Goal: Obtain resource: Obtain resource

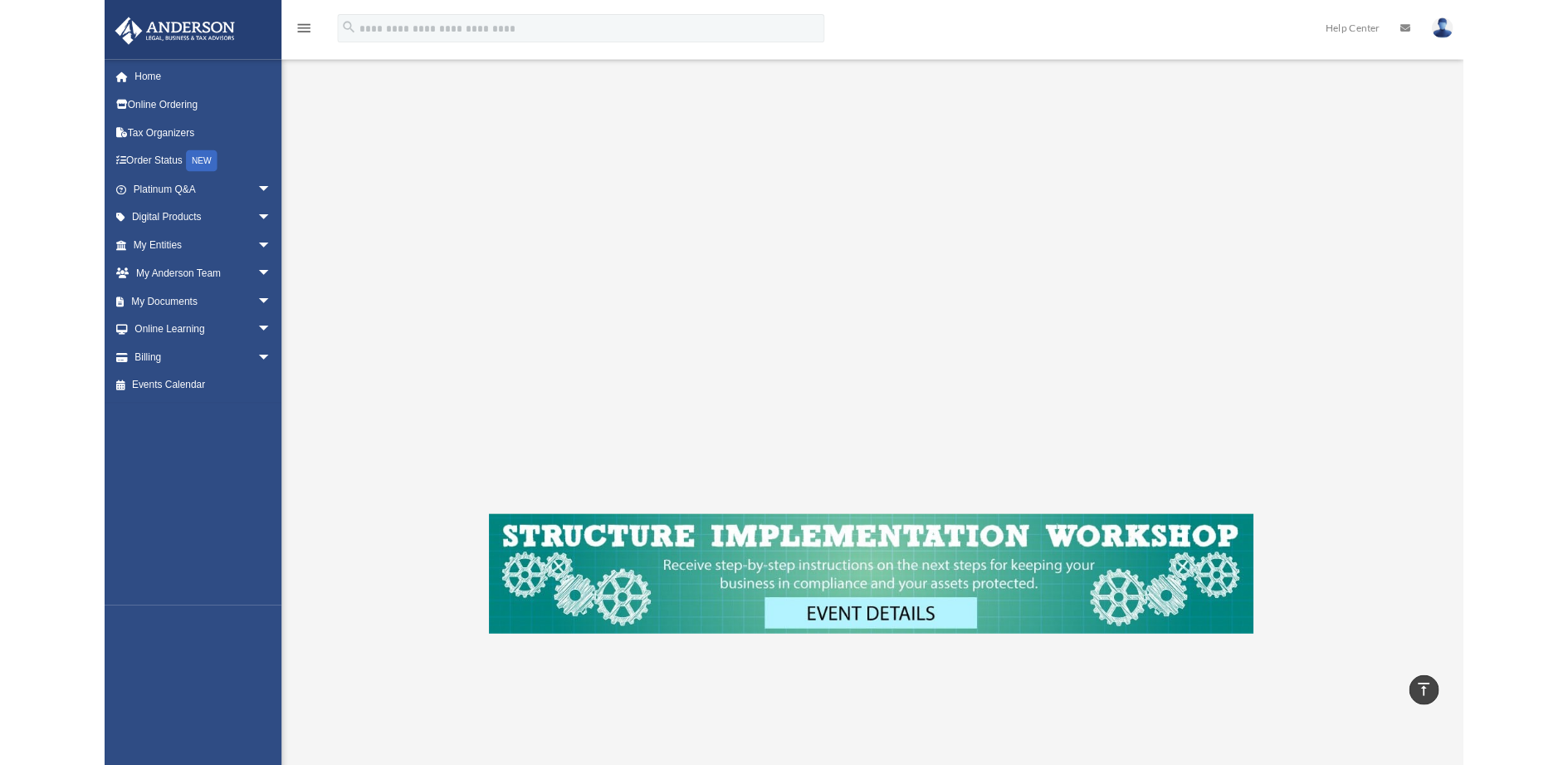
scroll to position [249, 0]
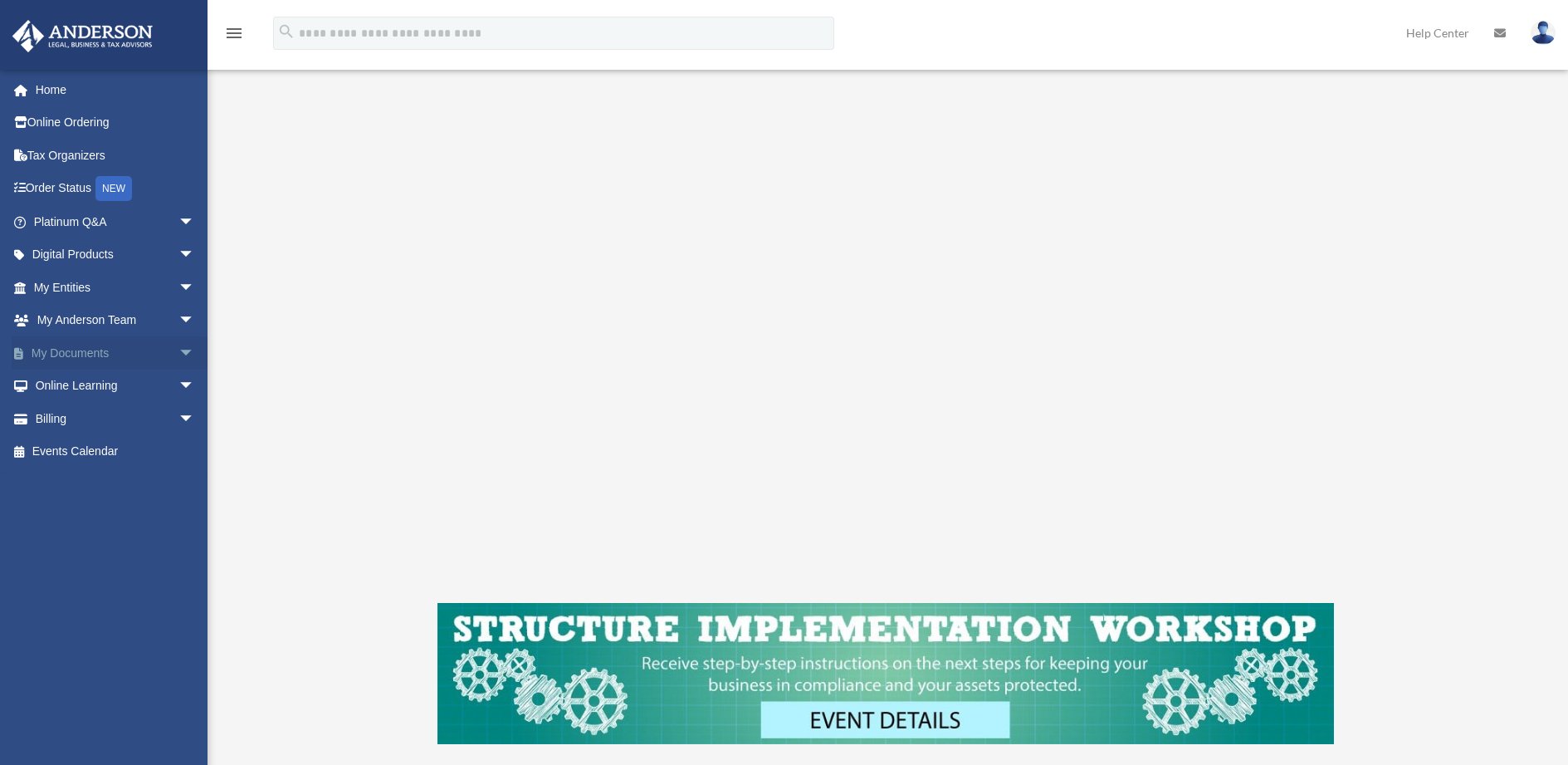
click at [178, 351] on span "arrow_drop_down" at bounding box center [195, 353] width 33 height 34
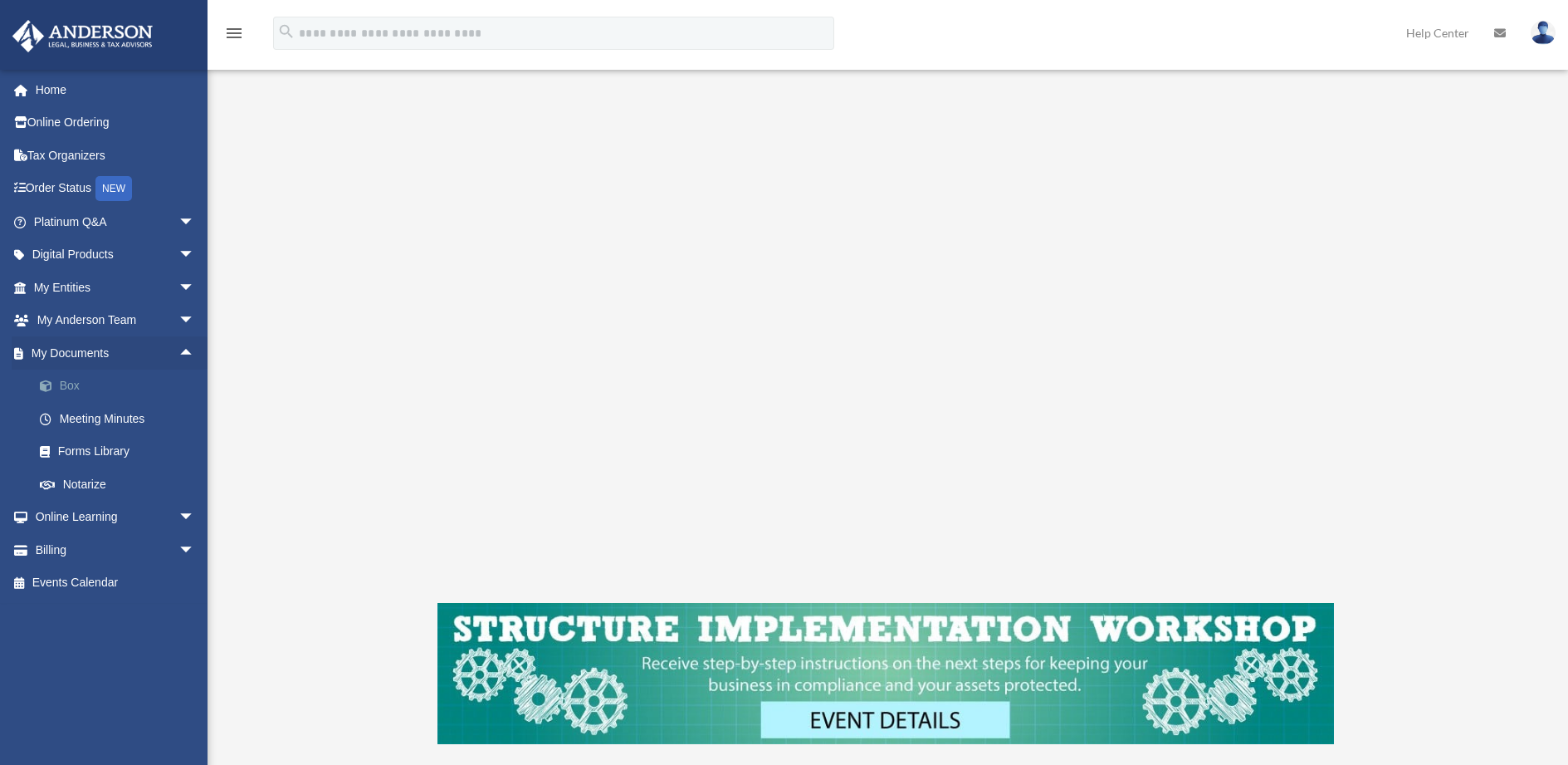
click at [66, 382] on link "Box" at bounding box center [121, 387] width 197 height 33
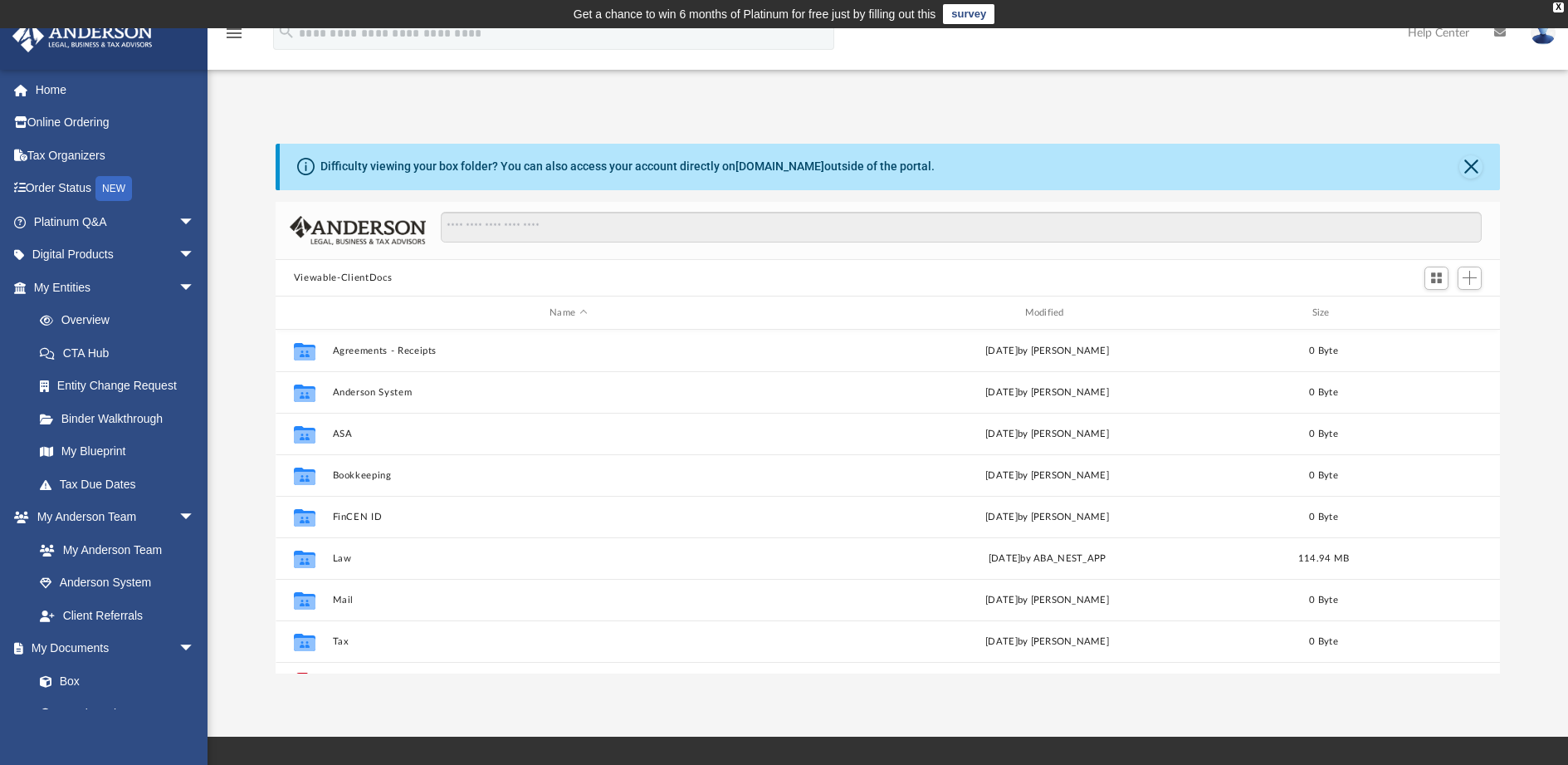
scroll to position [366, 1212]
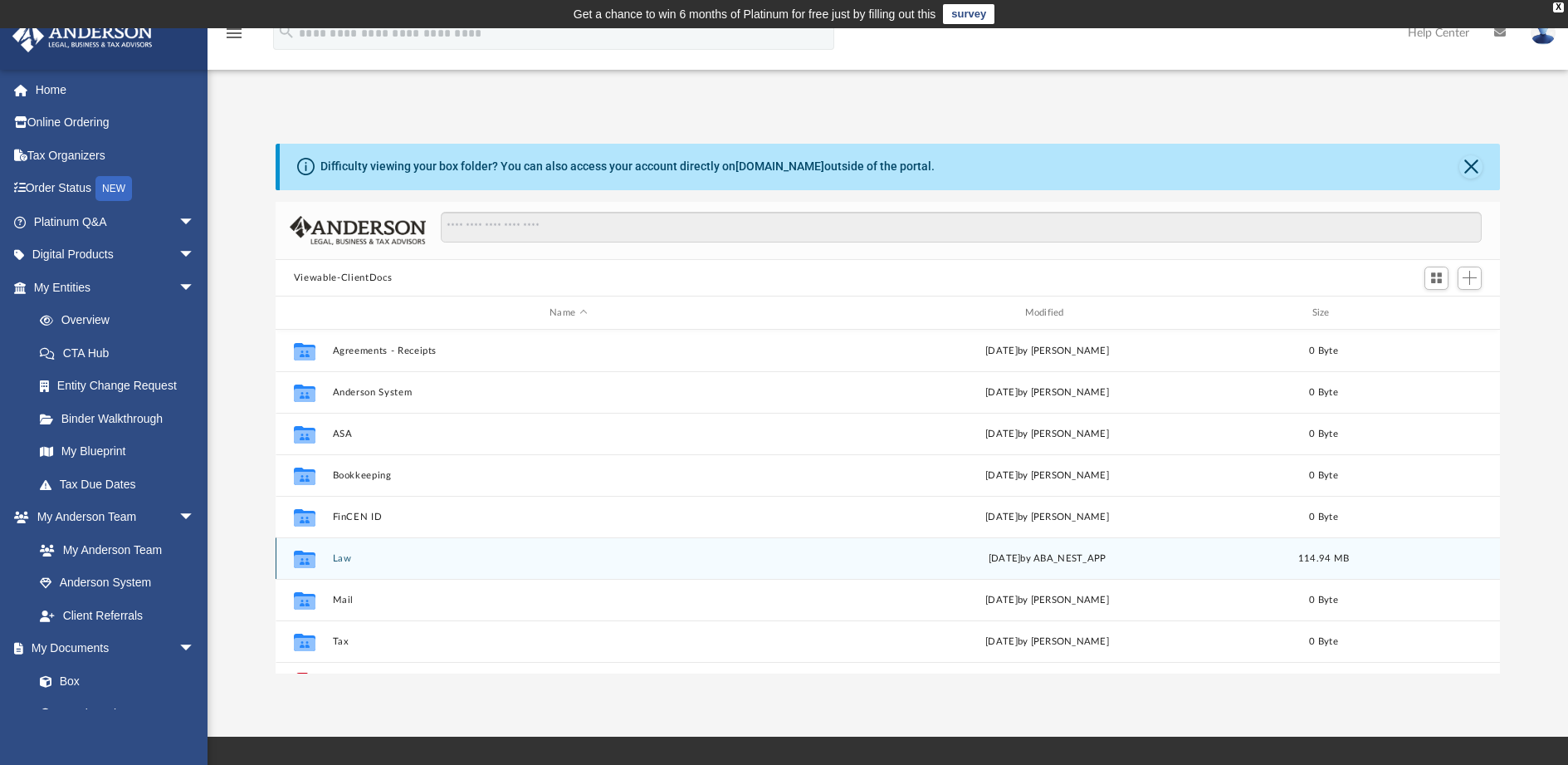
click at [364, 560] on button "Law" at bounding box center [568, 558] width 472 height 11
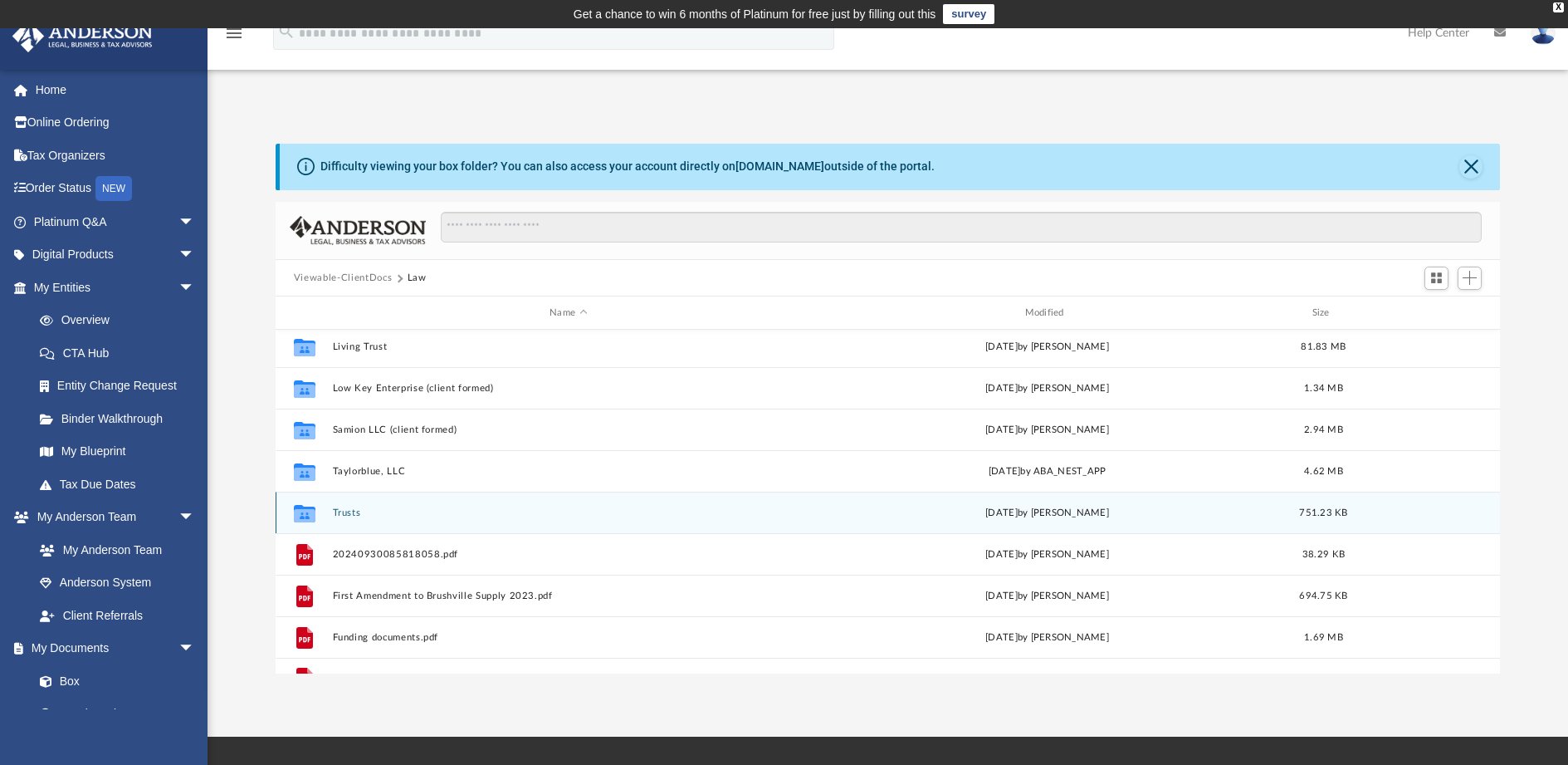
scroll to position [71, 0]
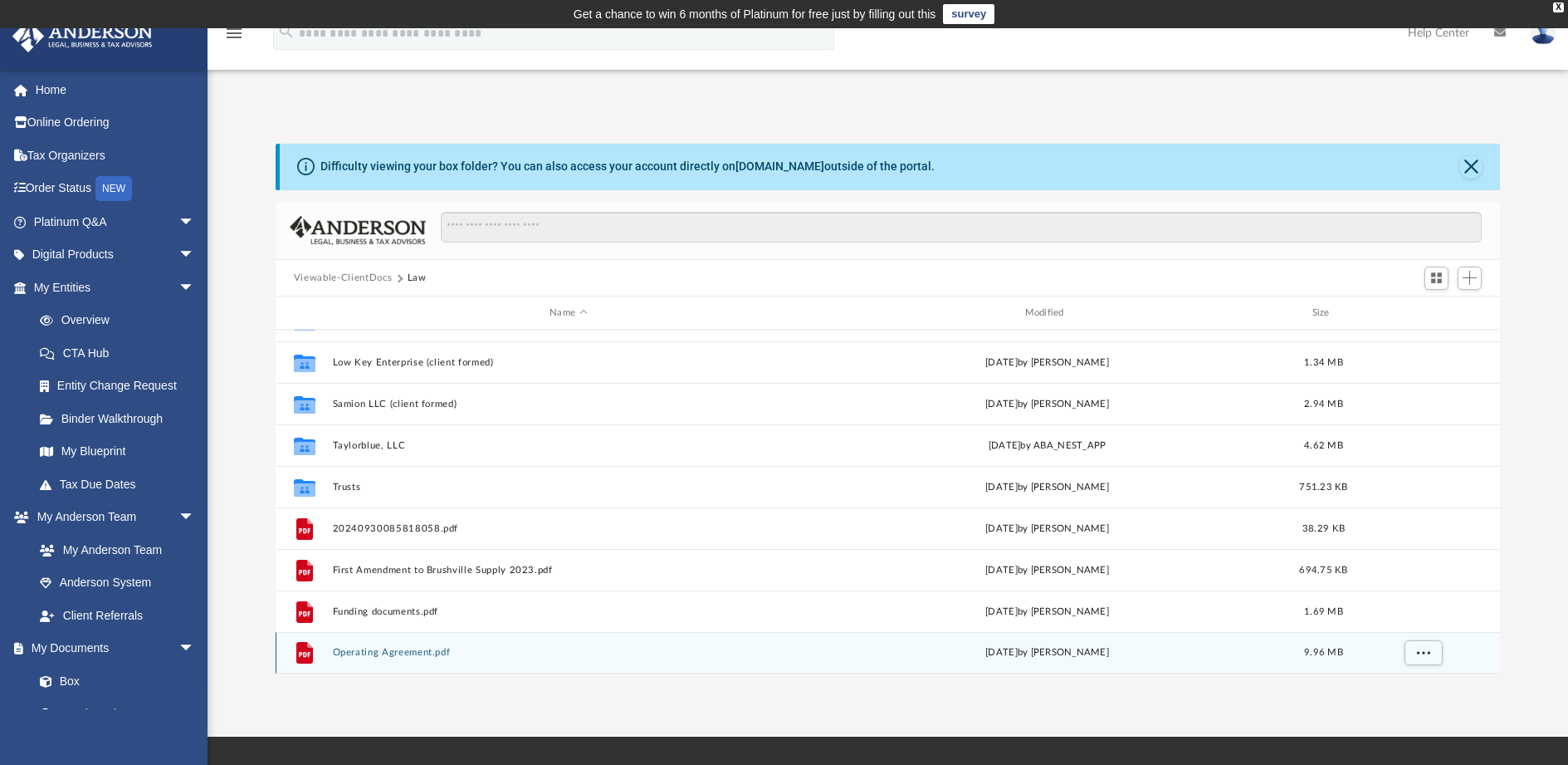
click at [372, 652] on button "Operating Agreement.pdf" at bounding box center [568, 652] width 472 height 11
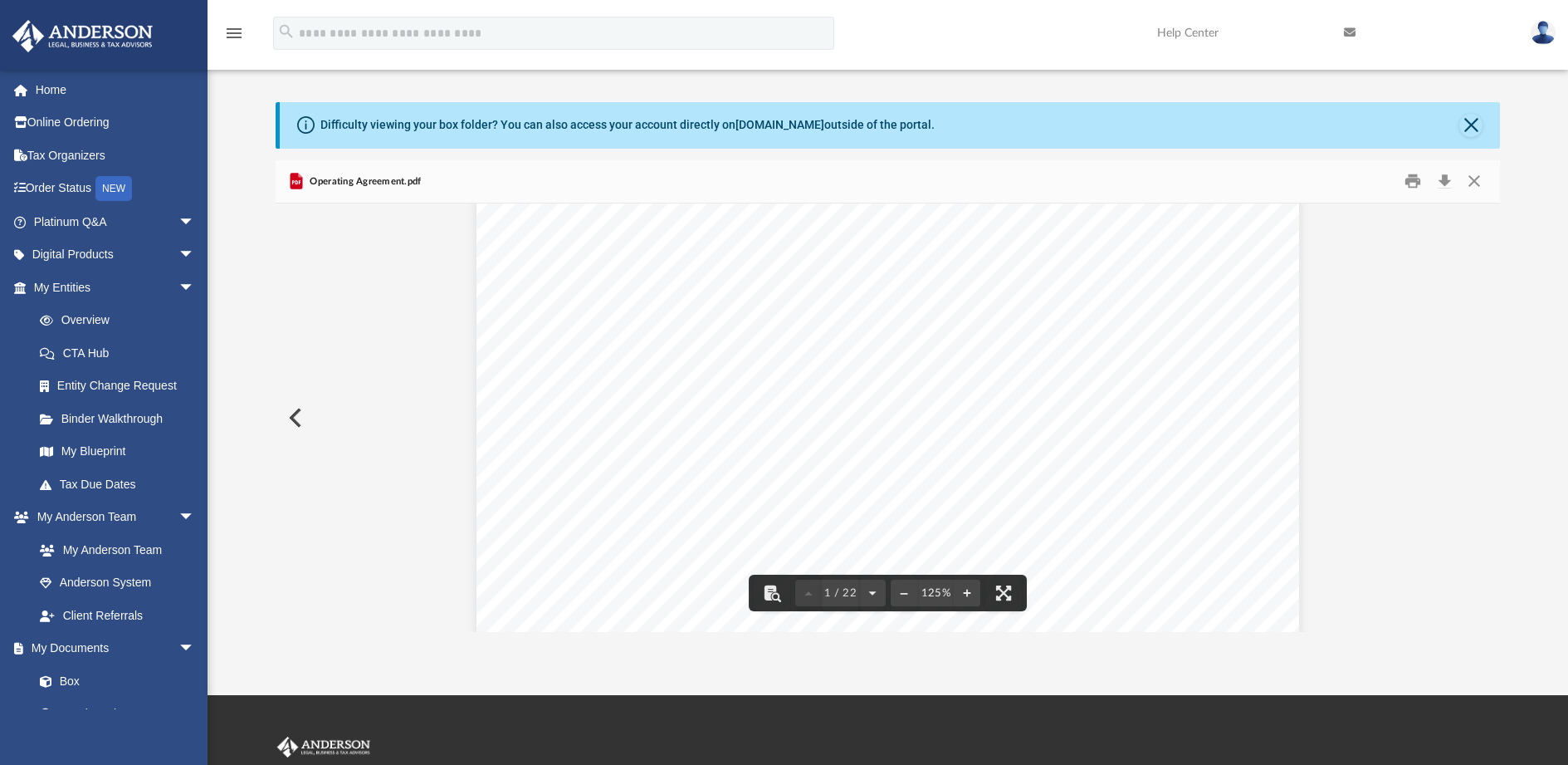
scroll to position [0, 0]
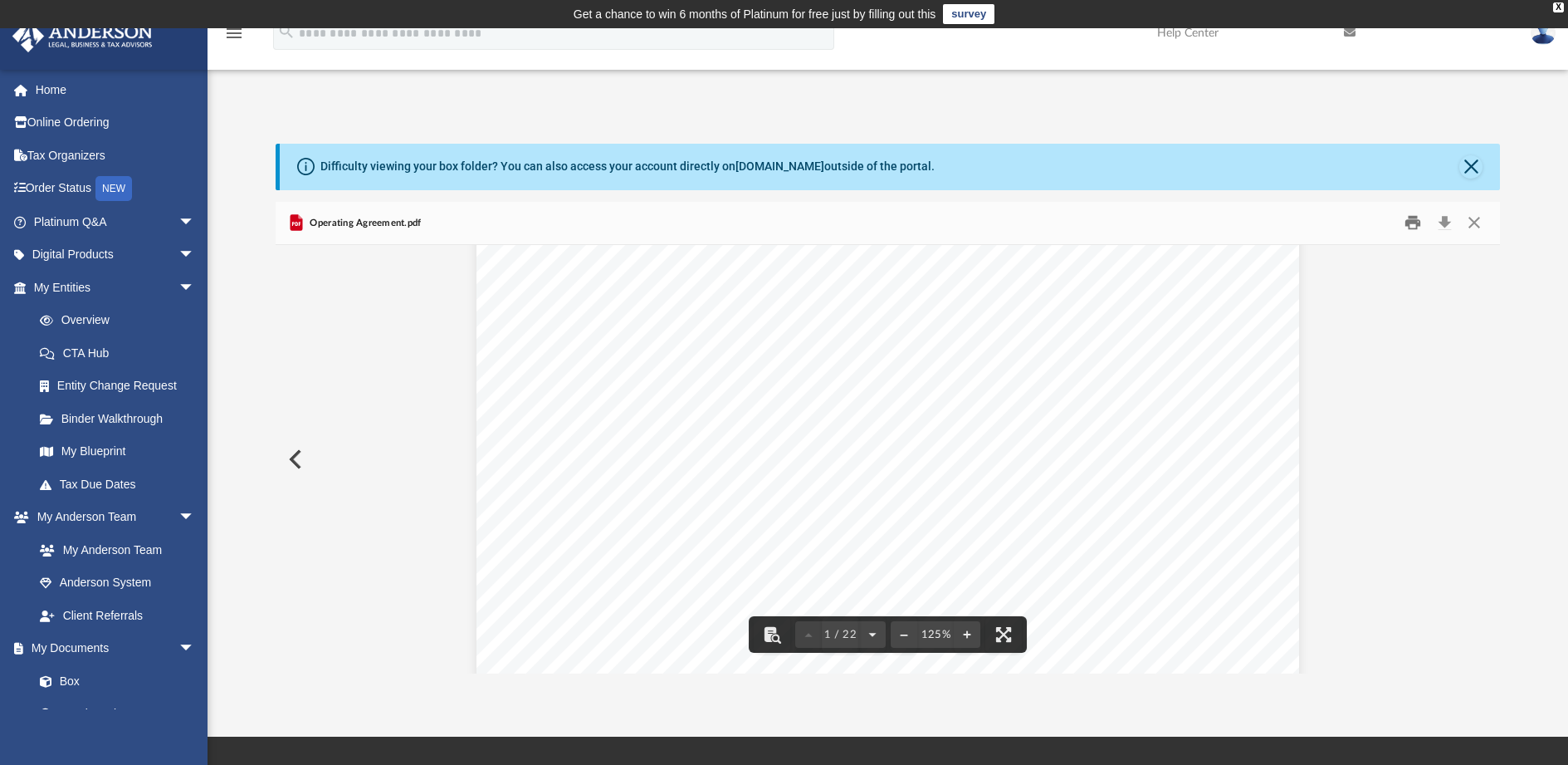
click at [1412, 219] on button "Print" at bounding box center [1414, 223] width 33 height 26
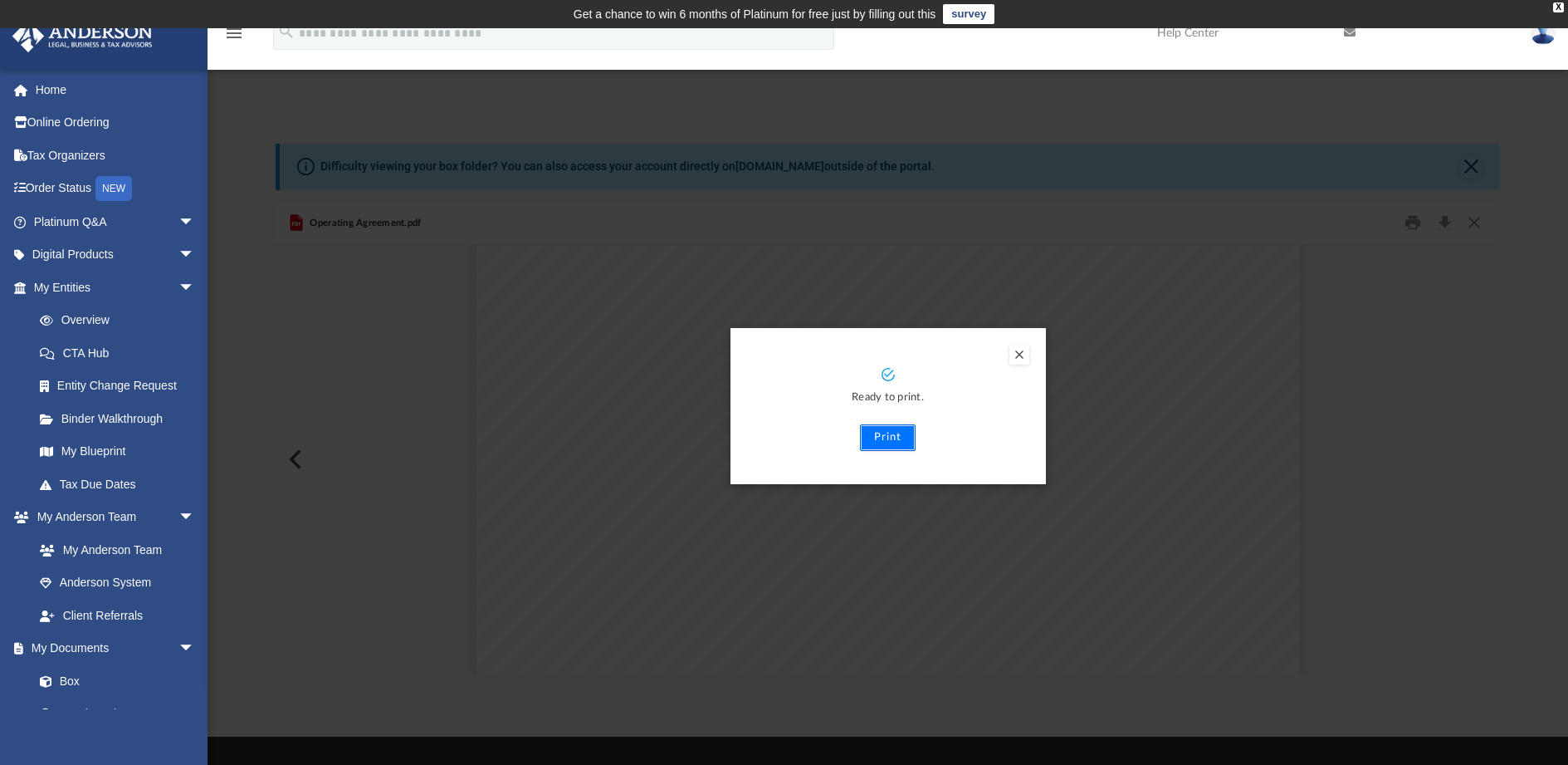
click at [886, 439] on button "Print" at bounding box center [888, 438] width 55 height 27
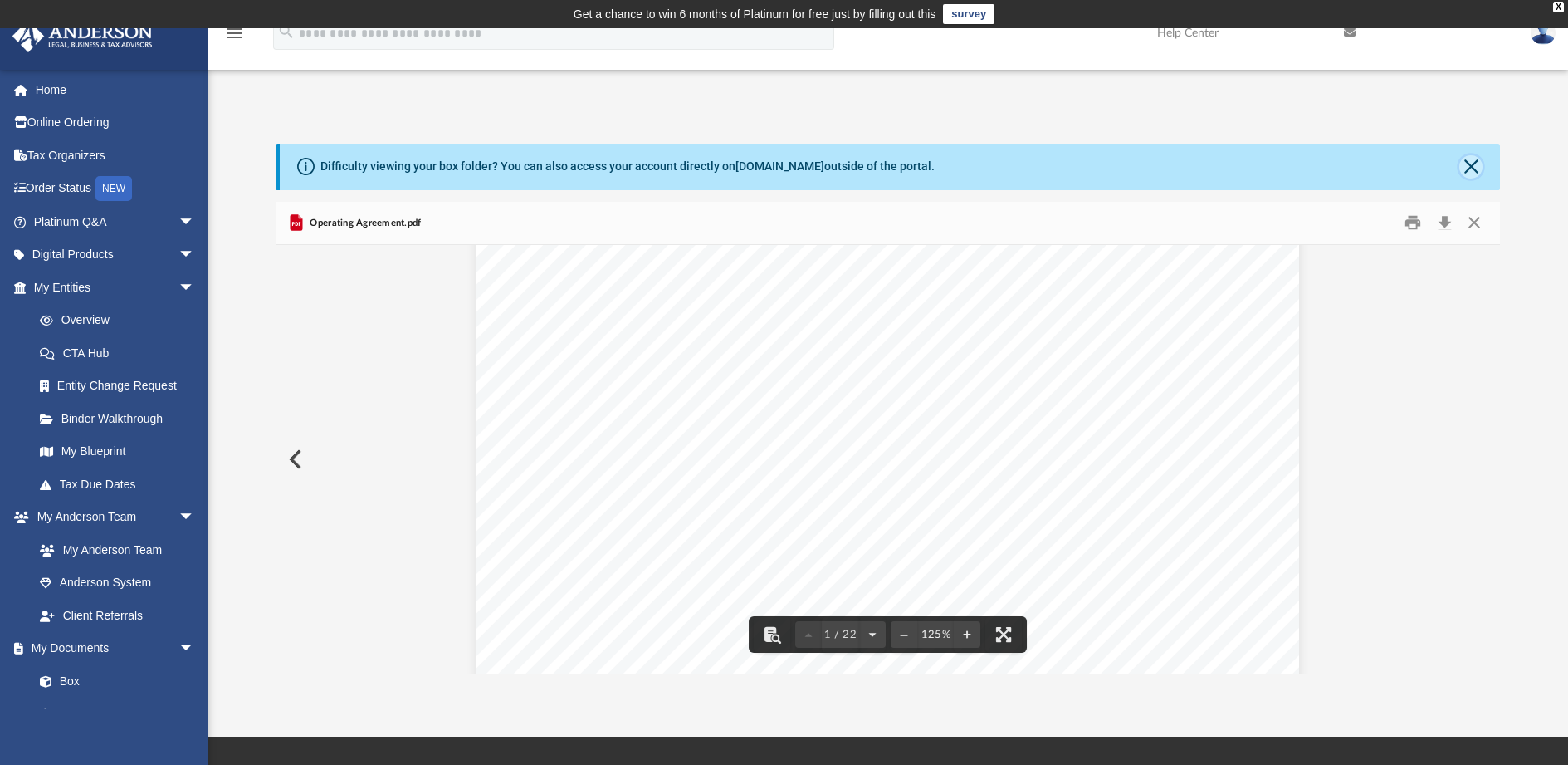
click at [1473, 163] on button "Close" at bounding box center [1471, 167] width 23 height 23
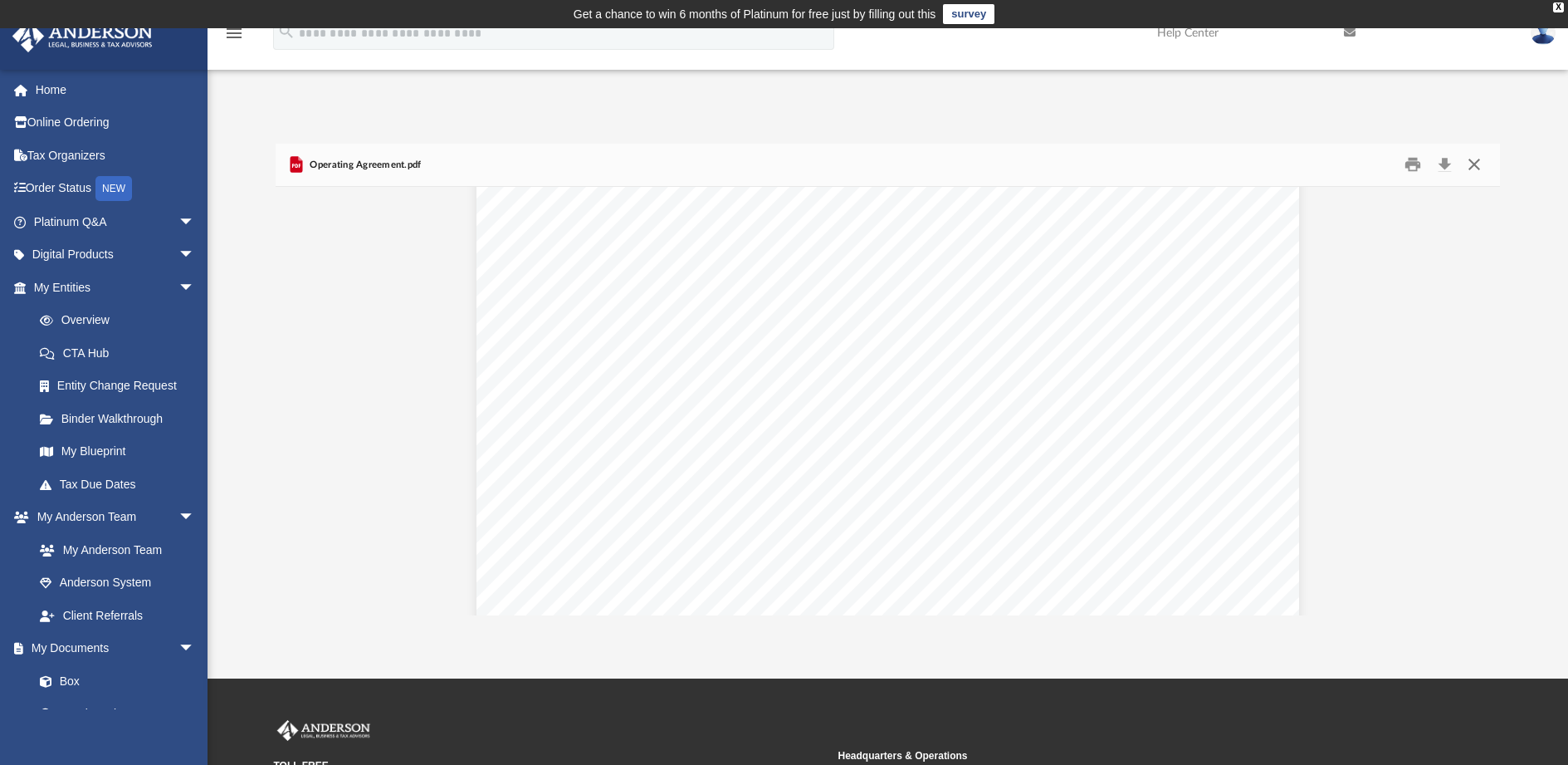
click at [1473, 163] on button "Close" at bounding box center [1474, 165] width 30 height 26
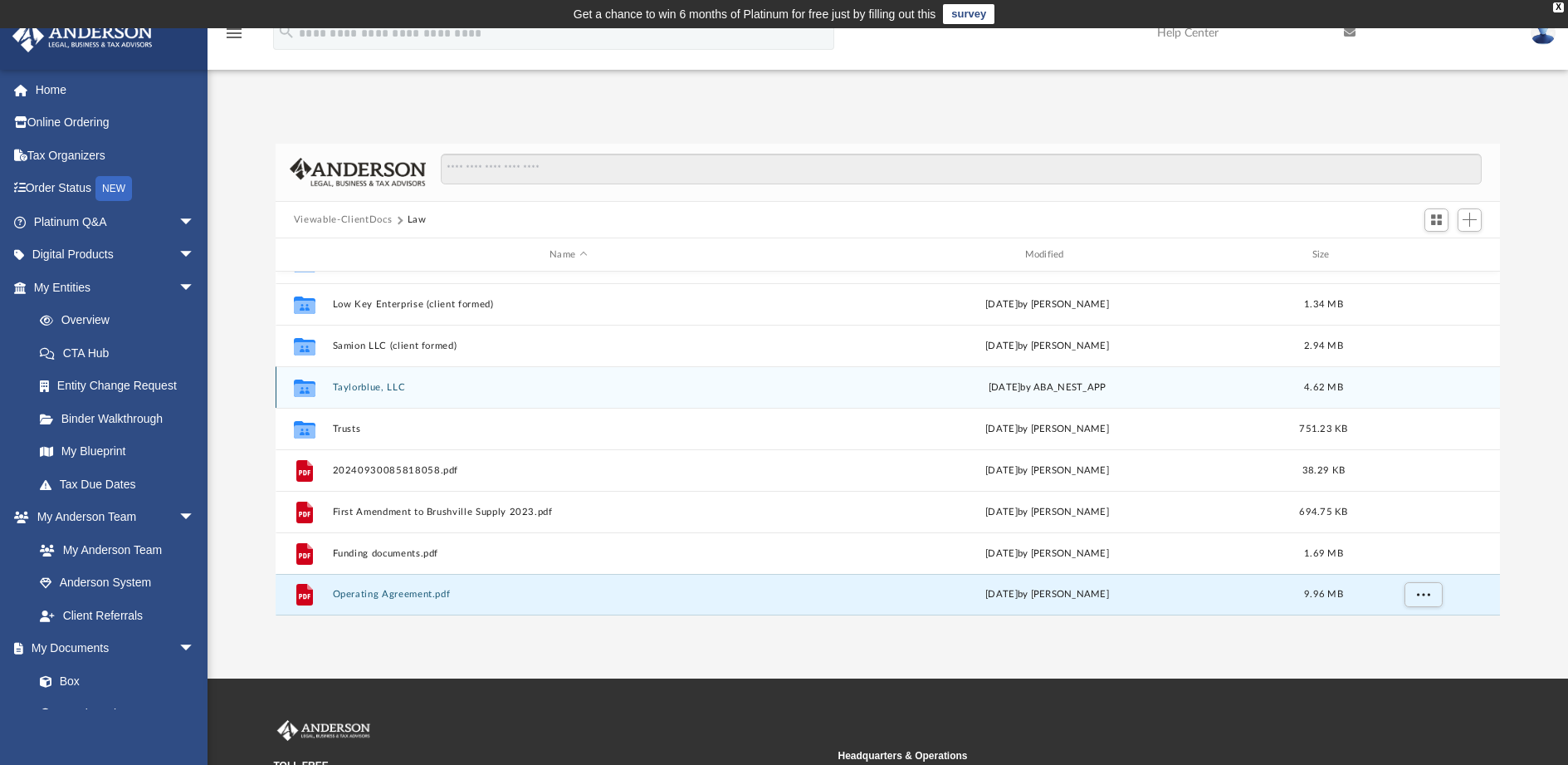
click at [515, 385] on button "Taylorblue, LLC" at bounding box center [568, 387] width 472 height 11
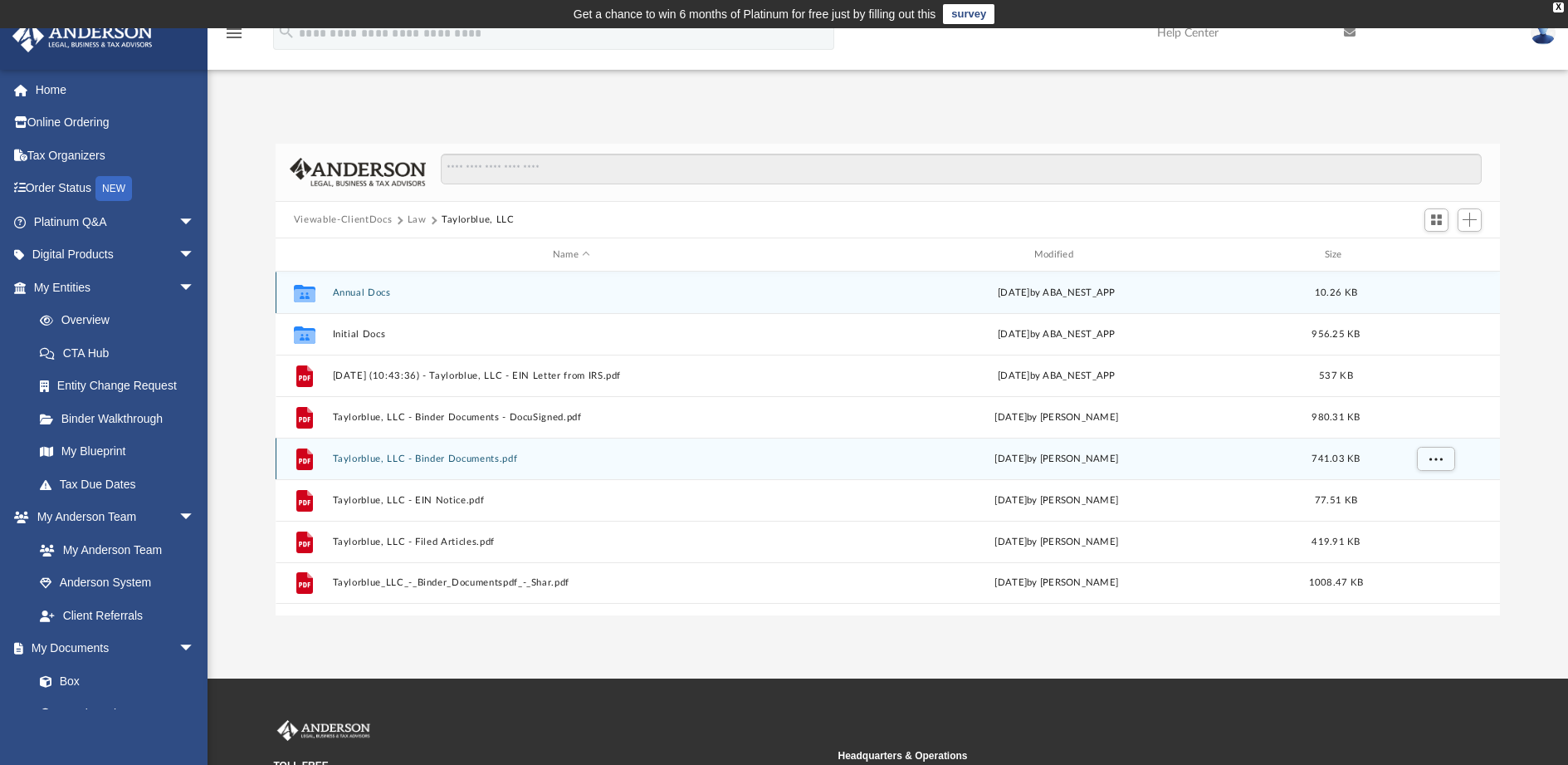
scroll to position [83, 0]
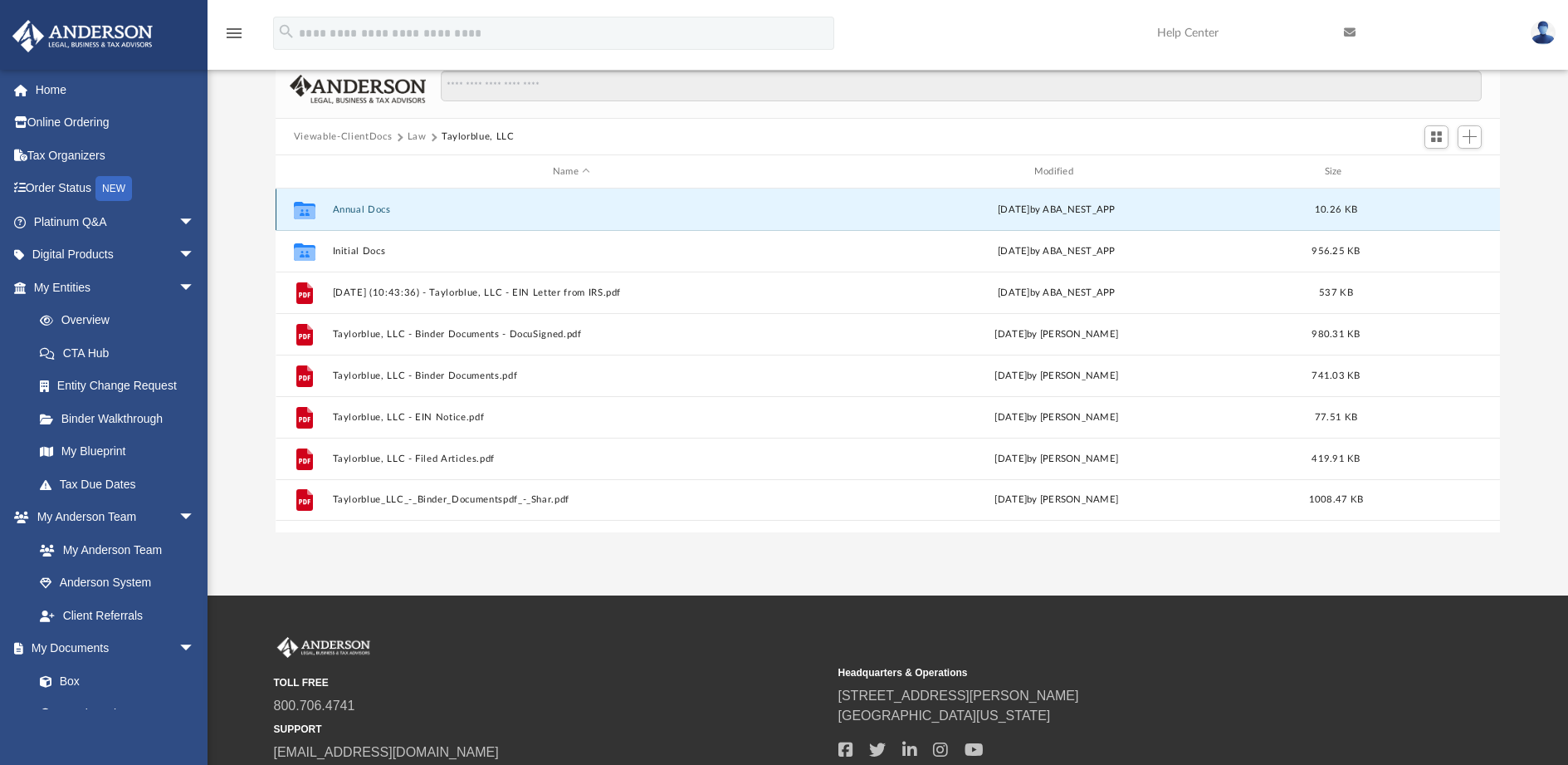
click at [376, 210] on button "Annual Docs" at bounding box center [571, 209] width 479 height 11
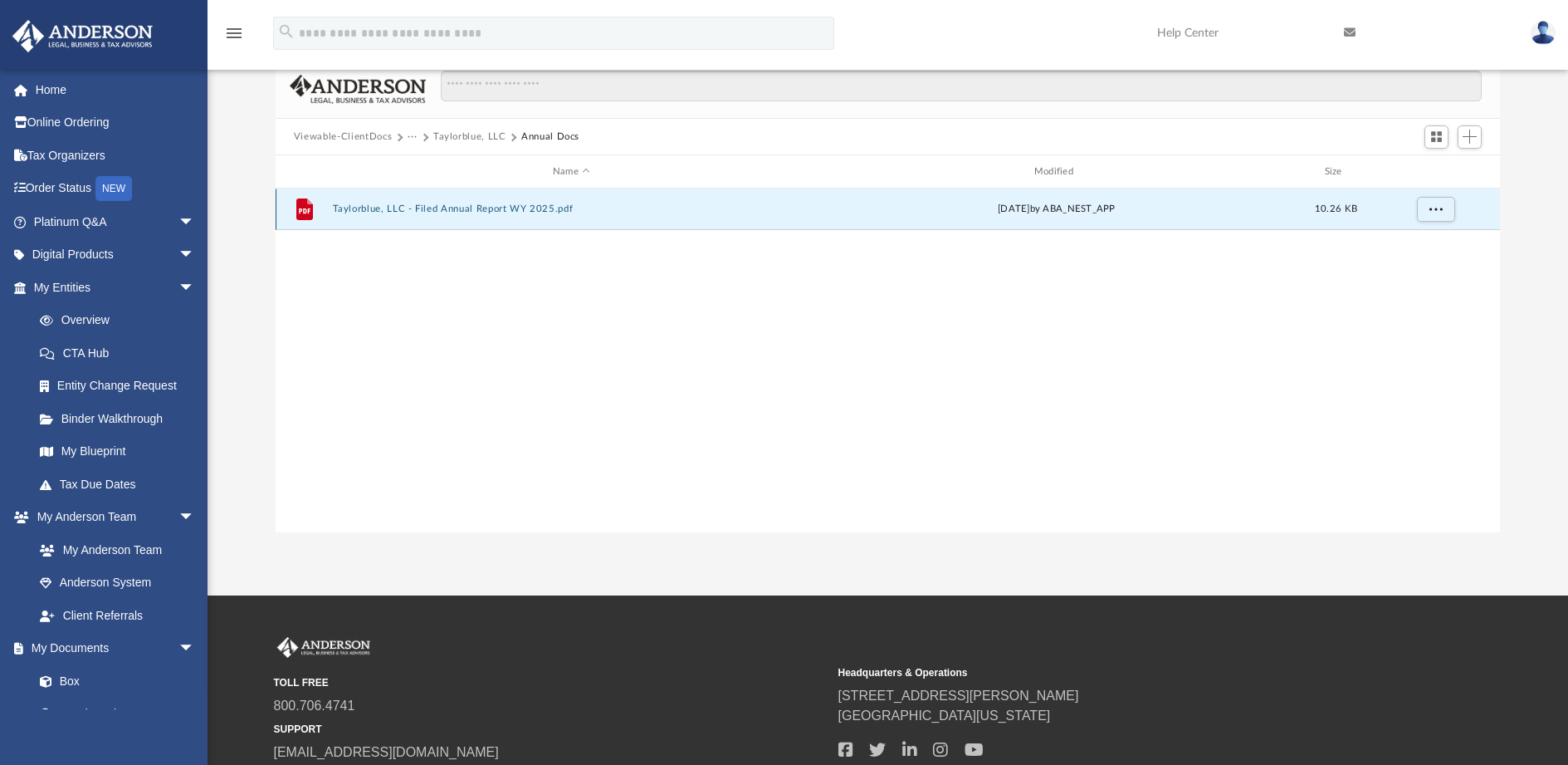
click at [462, 207] on button "Taylorblue, LLC - Filed Annual Report WY 2025.pdf" at bounding box center [571, 208] width 479 height 11
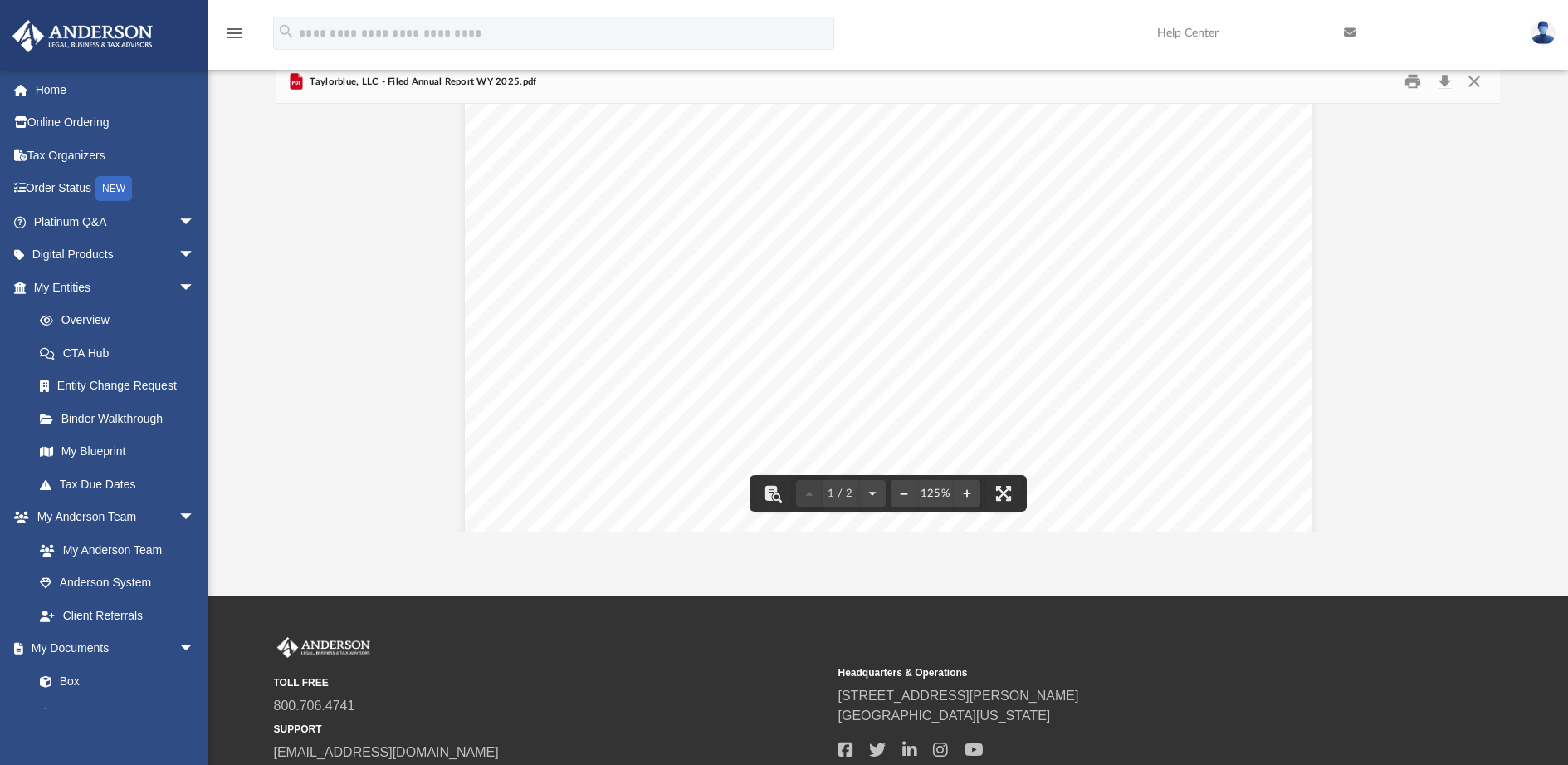
scroll to position [0, 0]
click at [1415, 80] on button "Print" at bounding box center [1414, 81] width 33 height 26
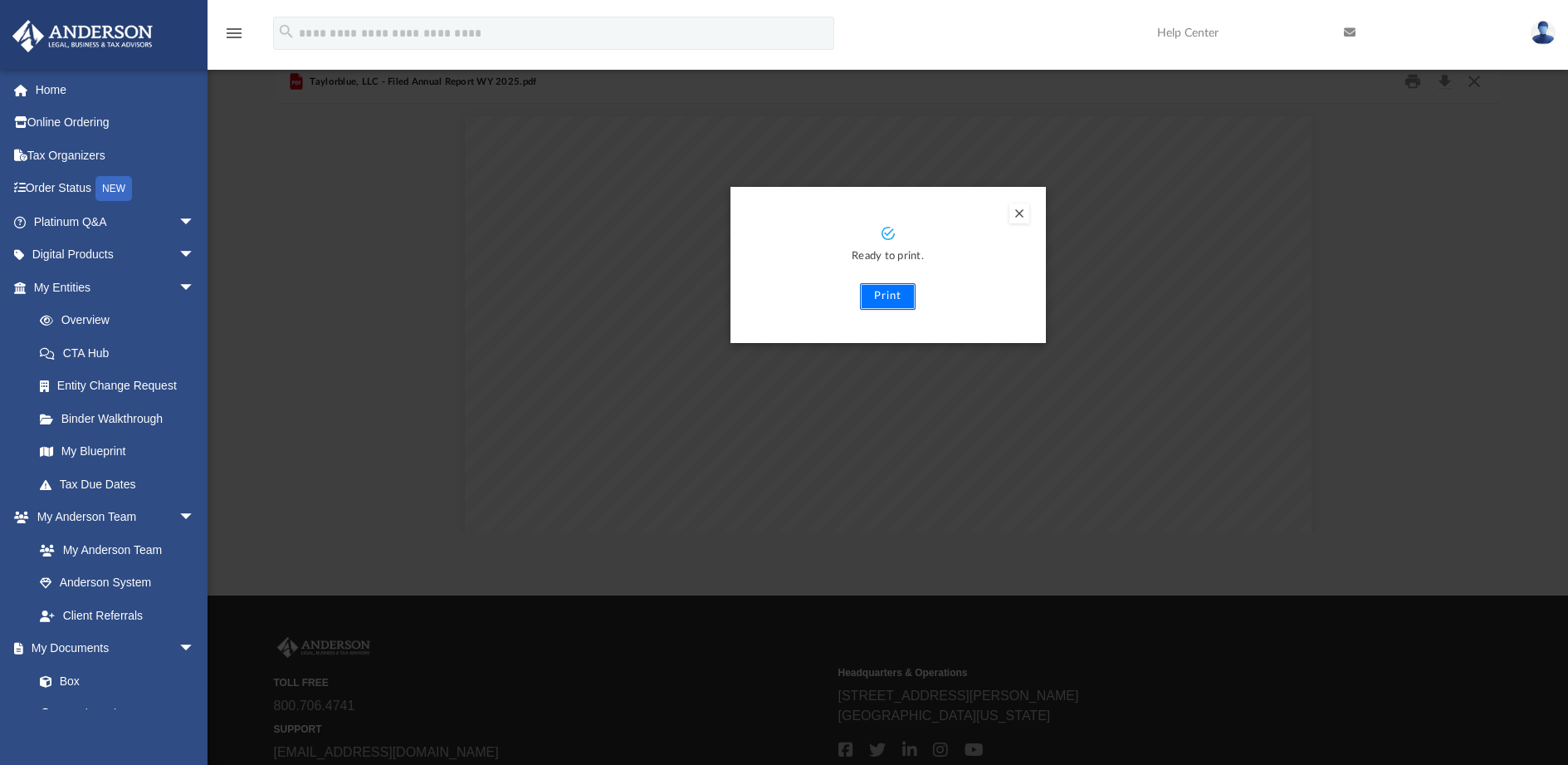
click at [889, 298] on button "Print" at bounding box center [888, 296] width 55 height 27
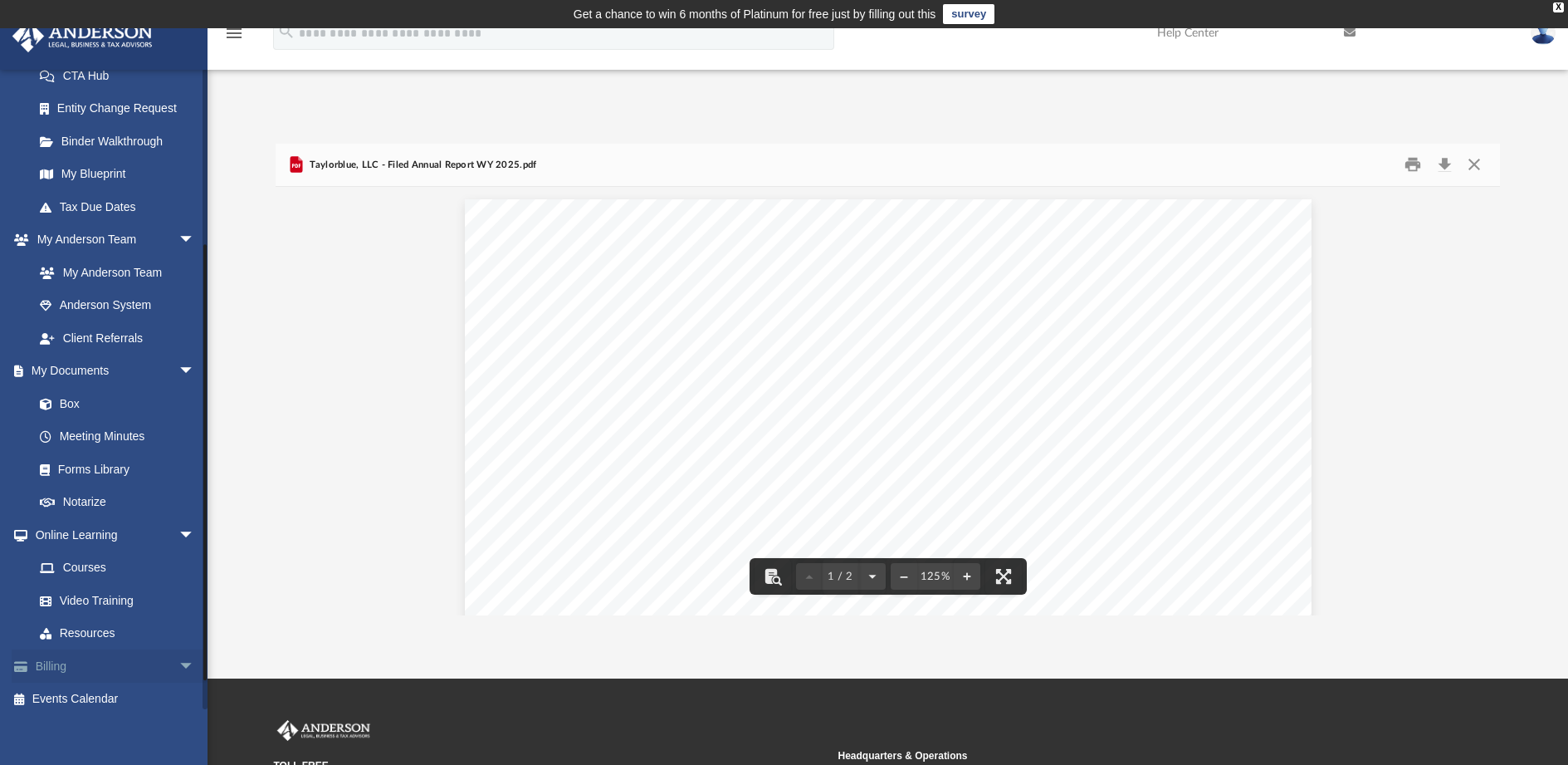
scroll to position [287, 0]
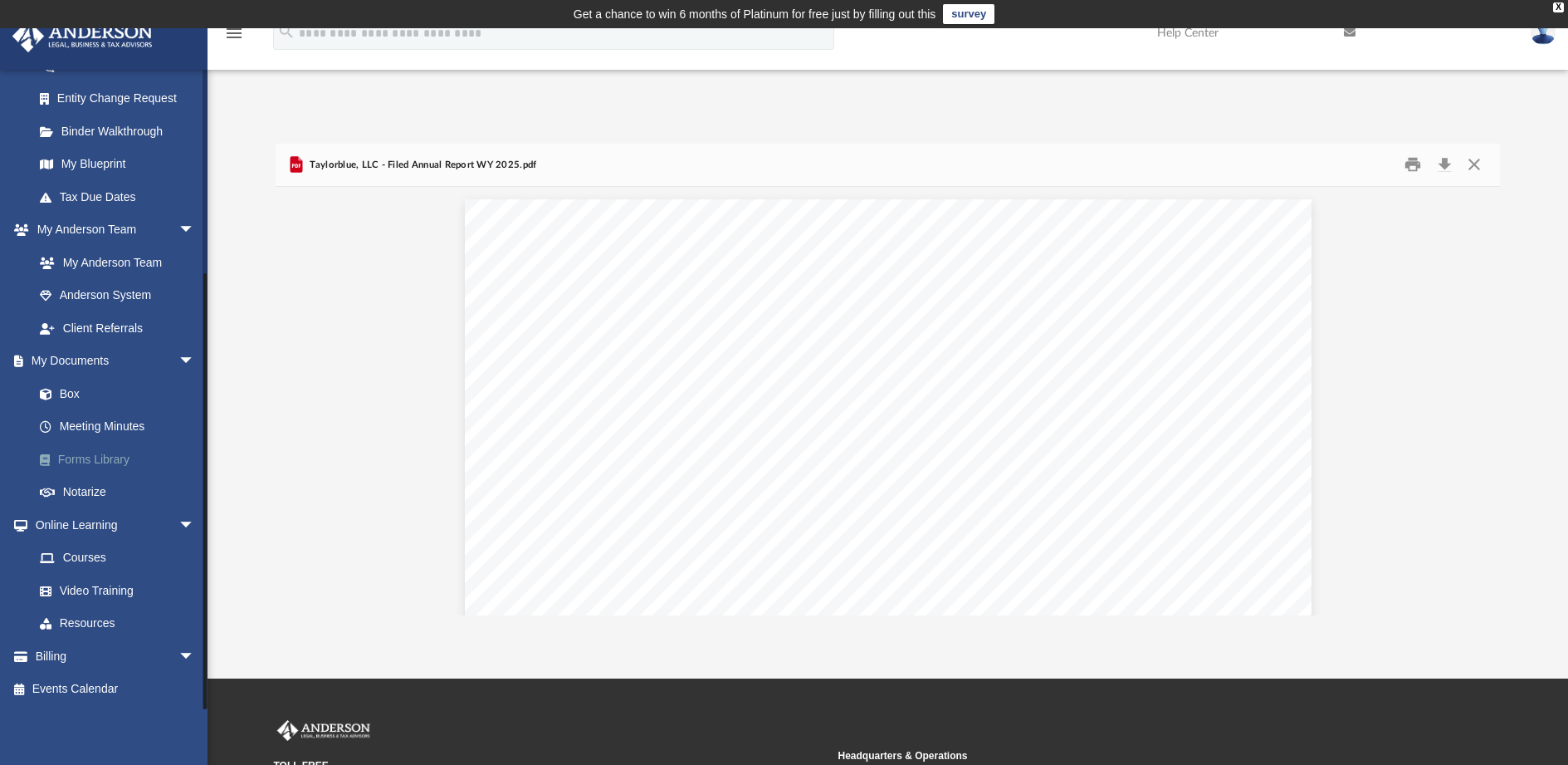
click at [81, 457] on link "Forms Library" at bounding box center [121, 460] width 197 height 33
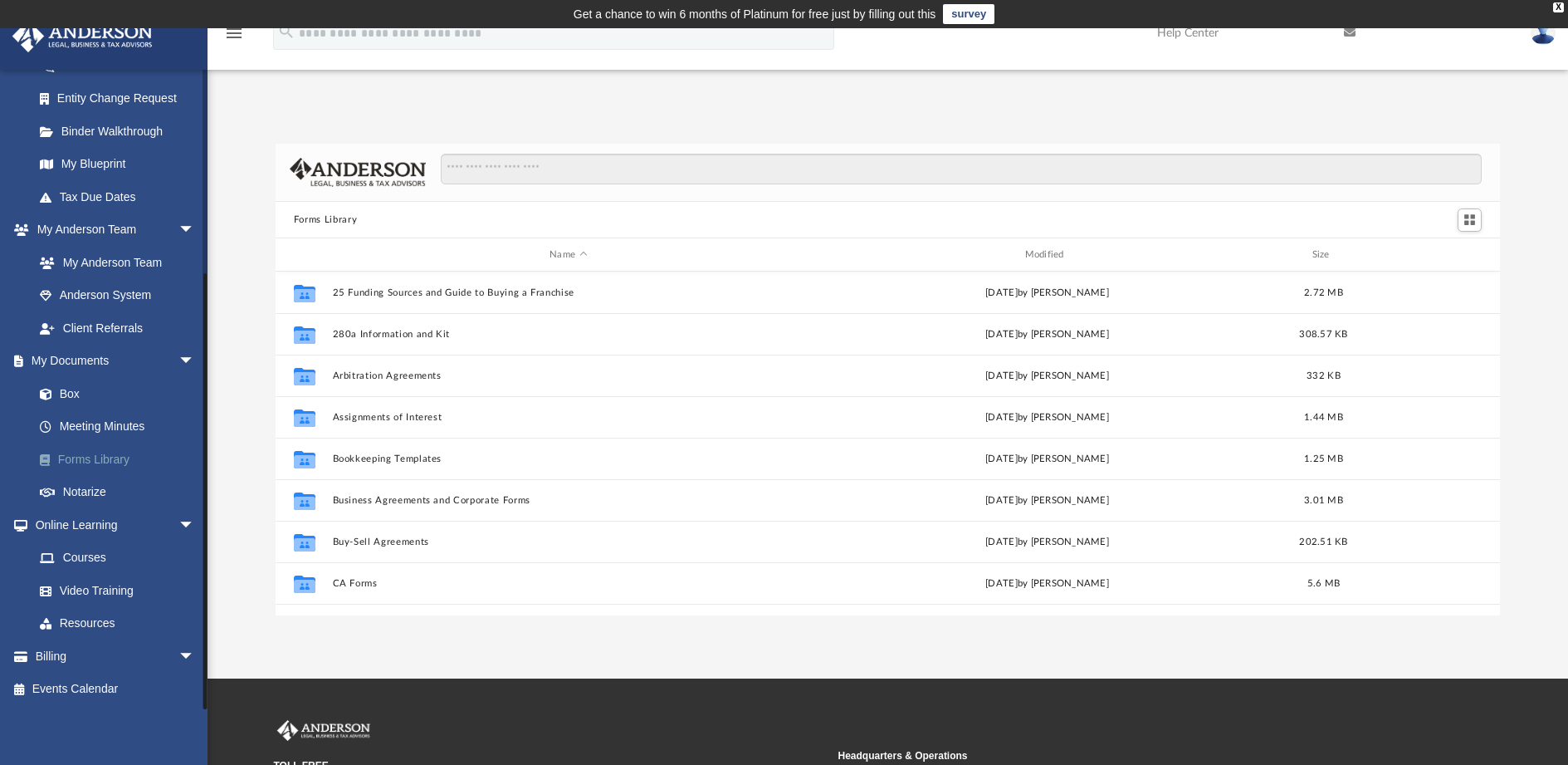
scroll to position [366, 1212]
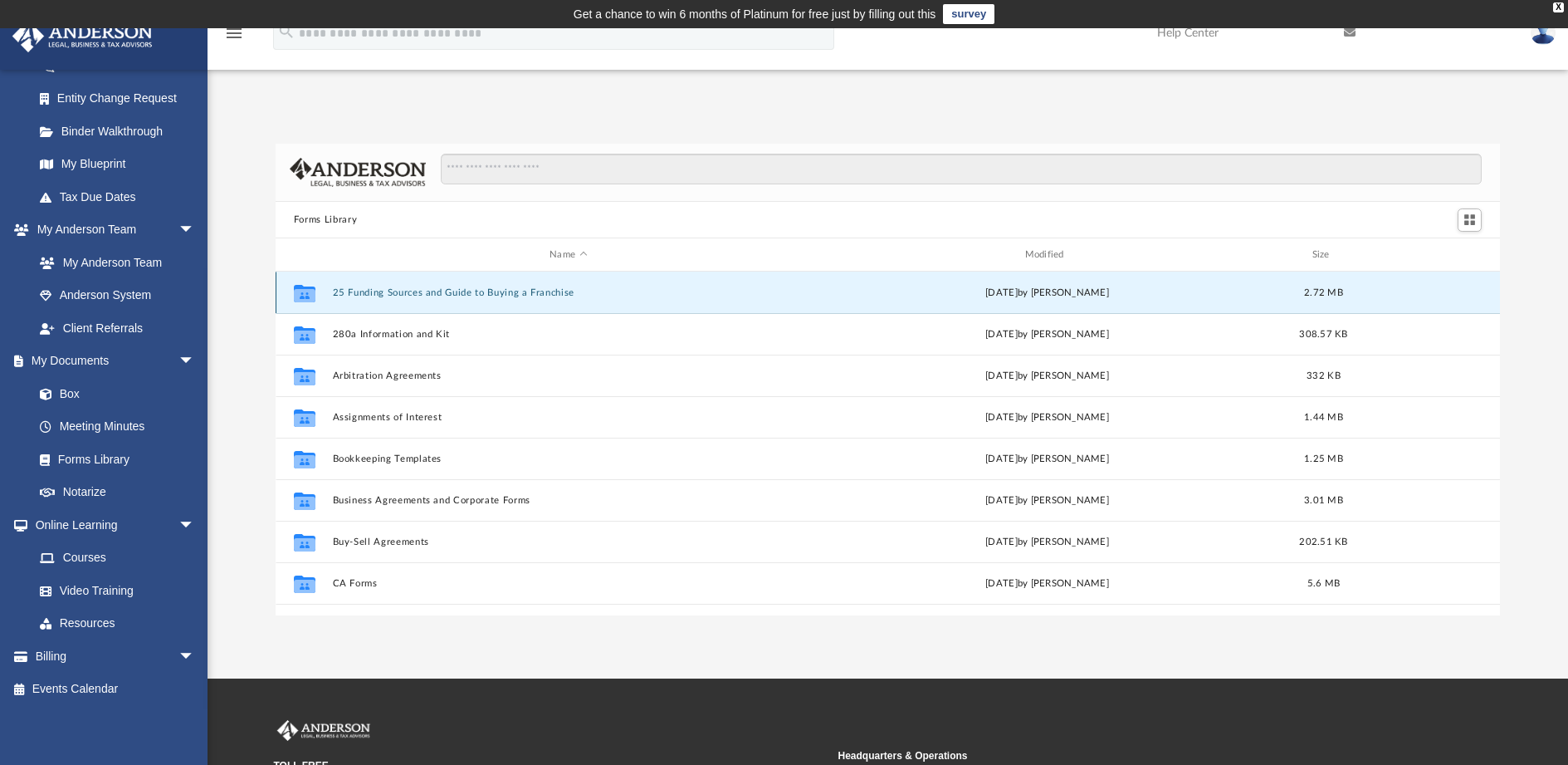
click at [397, 296] on button "25 Funding Sources and Guide to Buying a Franchise" at bounding box center [568, 292] width 472 height 11
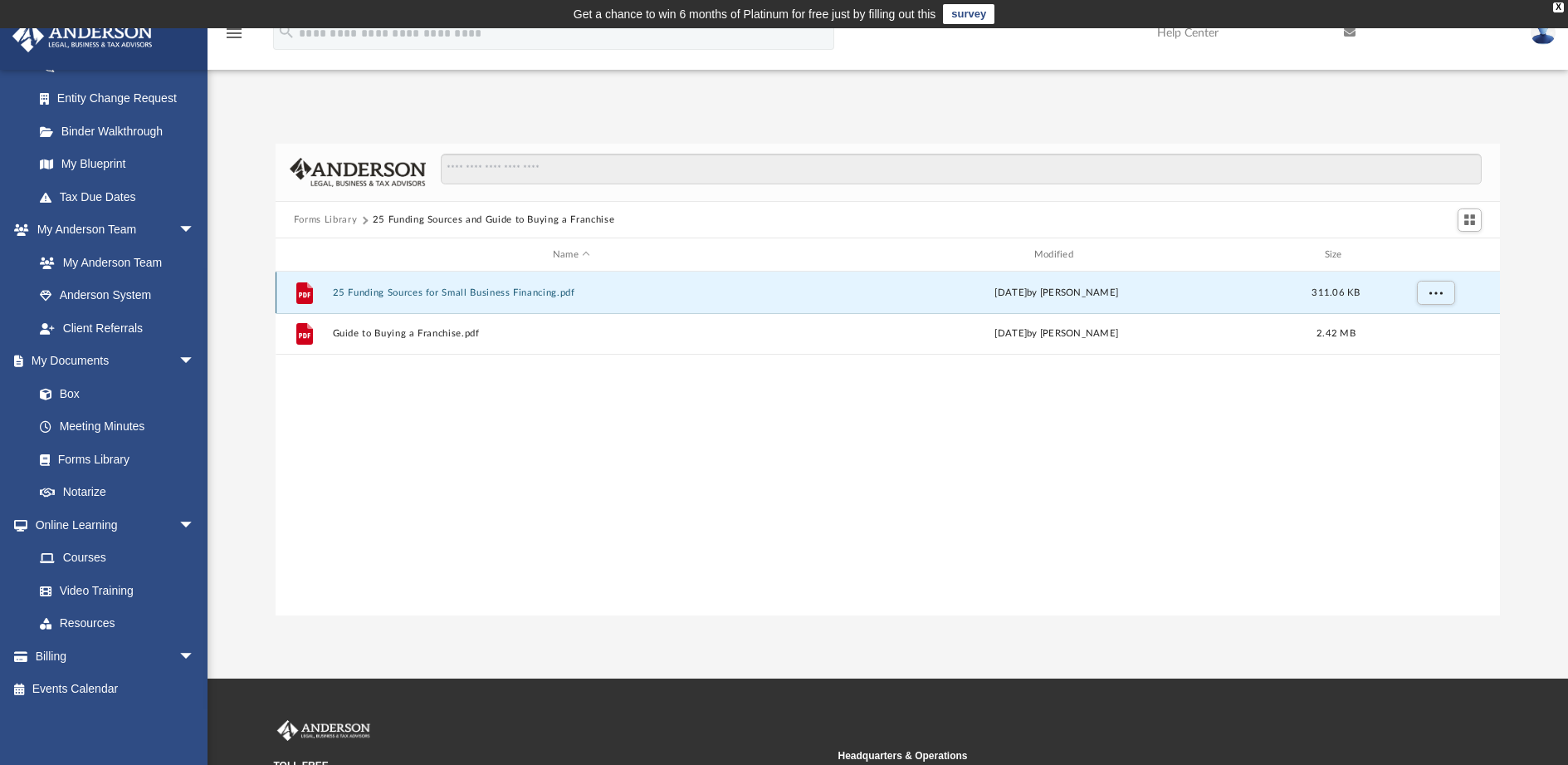
click at [400, 296] on button "25 Funding Sources for Small Business Financing.pdf" at bounding box center [571, 292] width 479 height 11
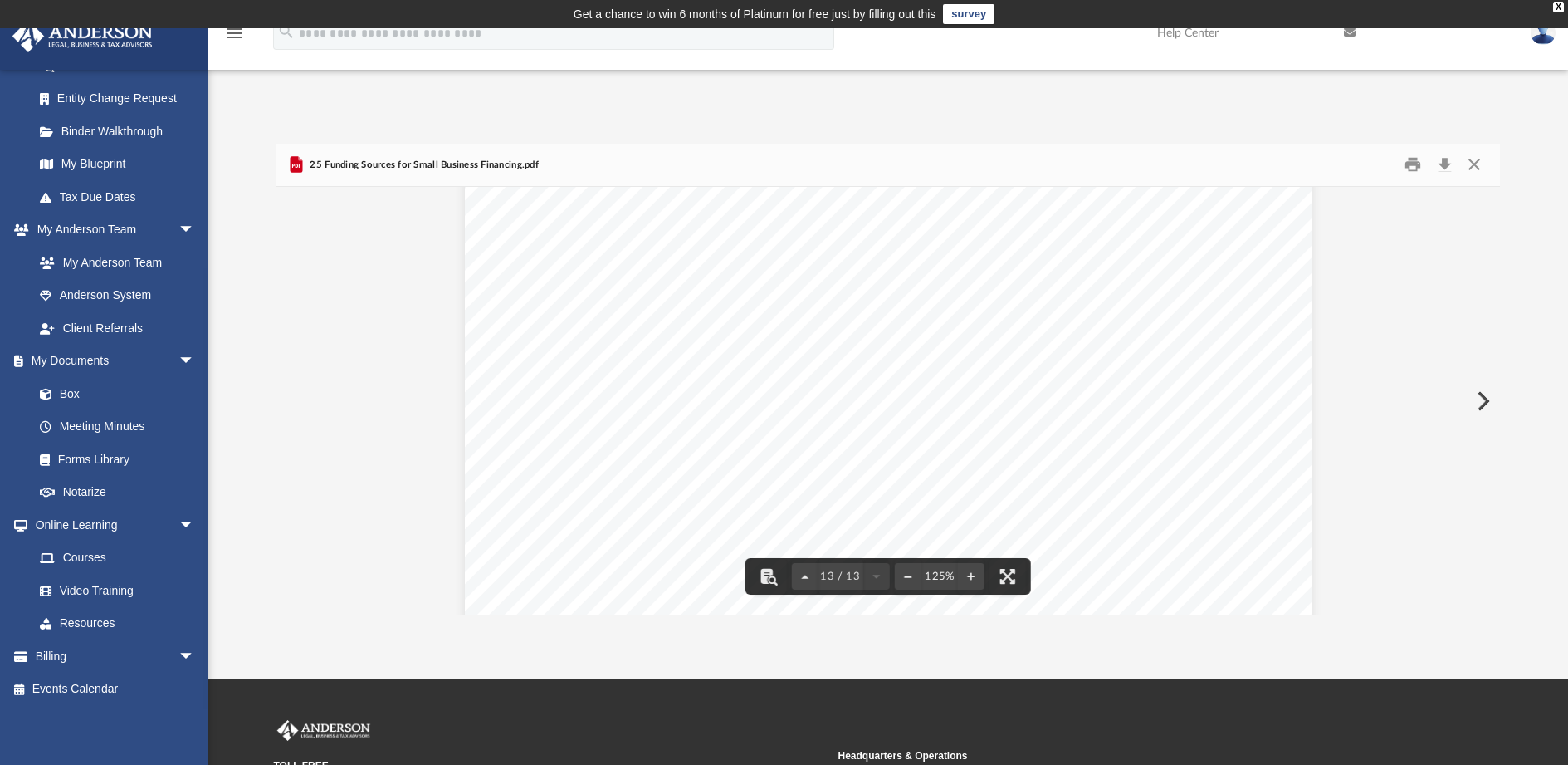
scroll to position [13649, 0]
click at [1473, 163] on button "Close" at bounding box center [1474, 165] width 30 height 26
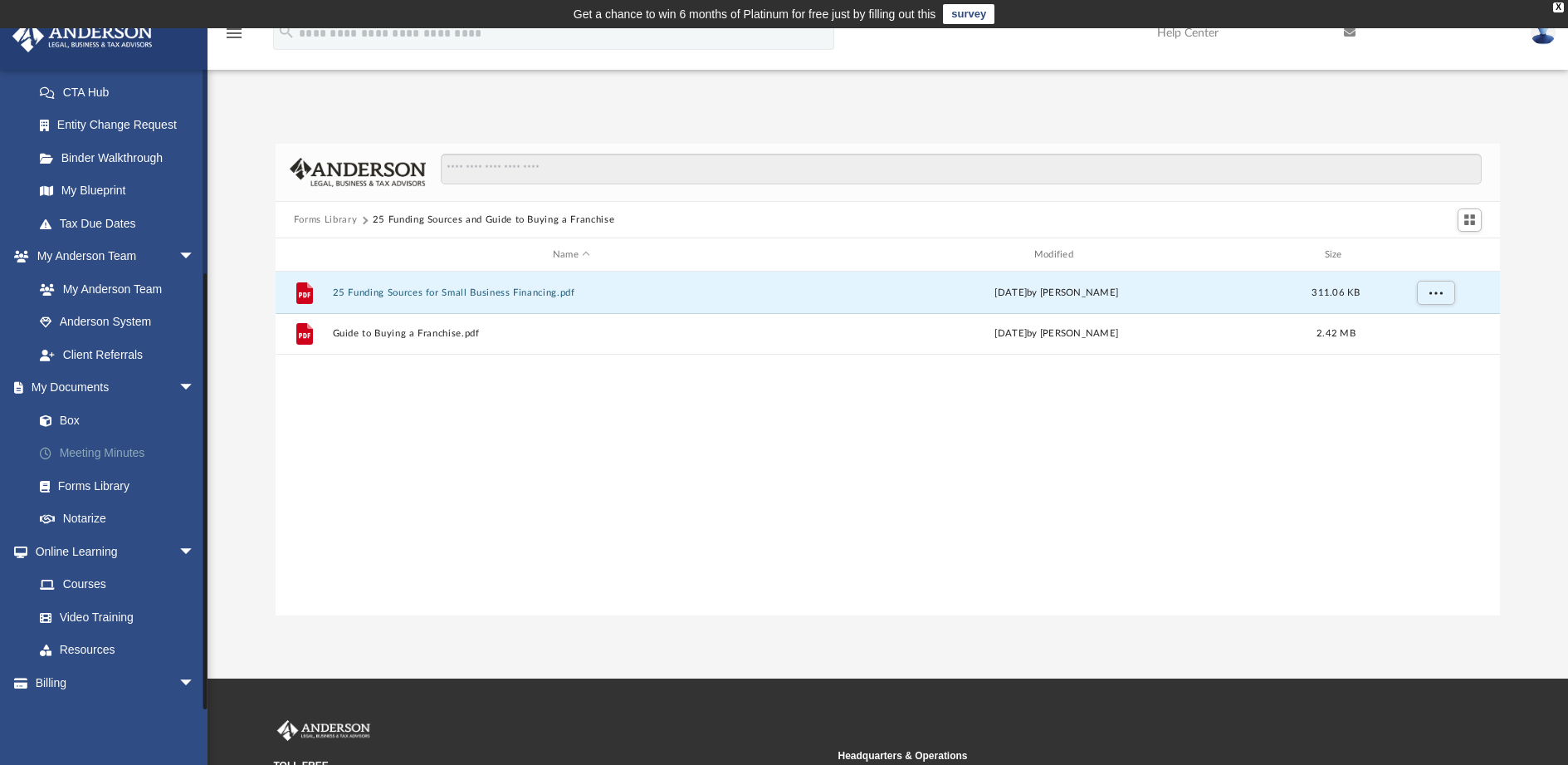
scroll to position [287, 0]
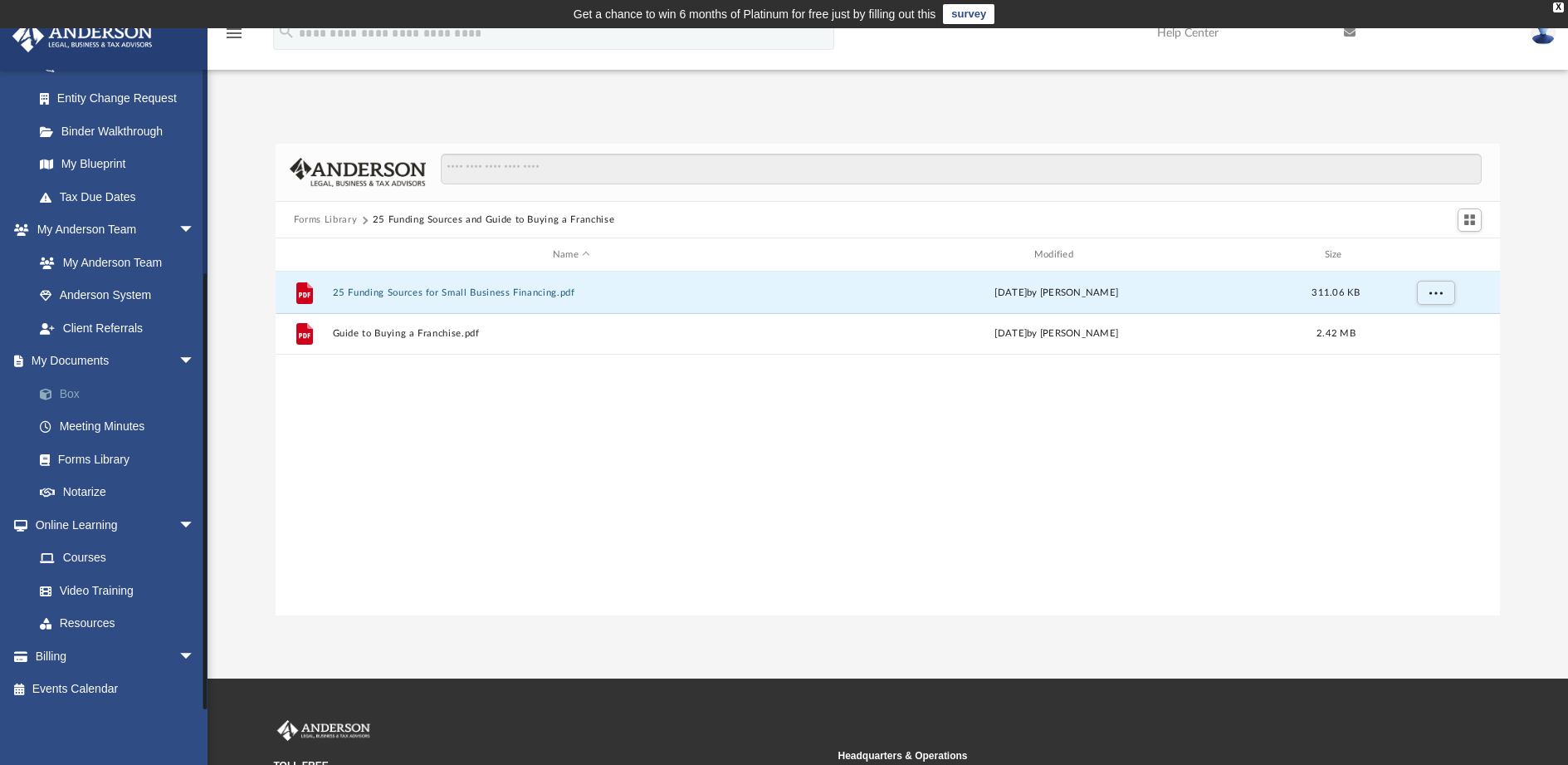
click at [74, 397] on link "Box" at bounding box center [121, 394] width 197 height 33
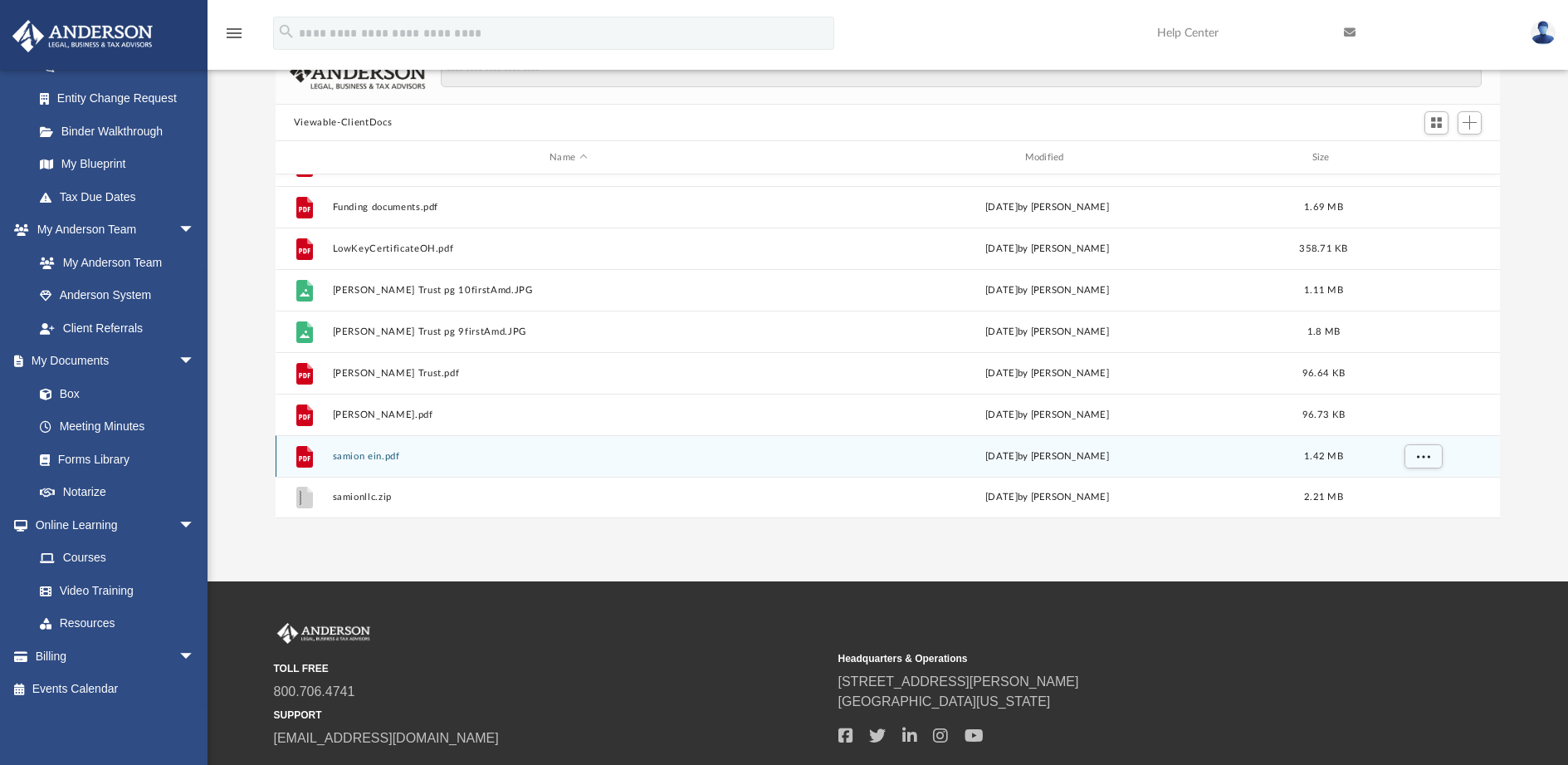
scroll to position [166, 0]
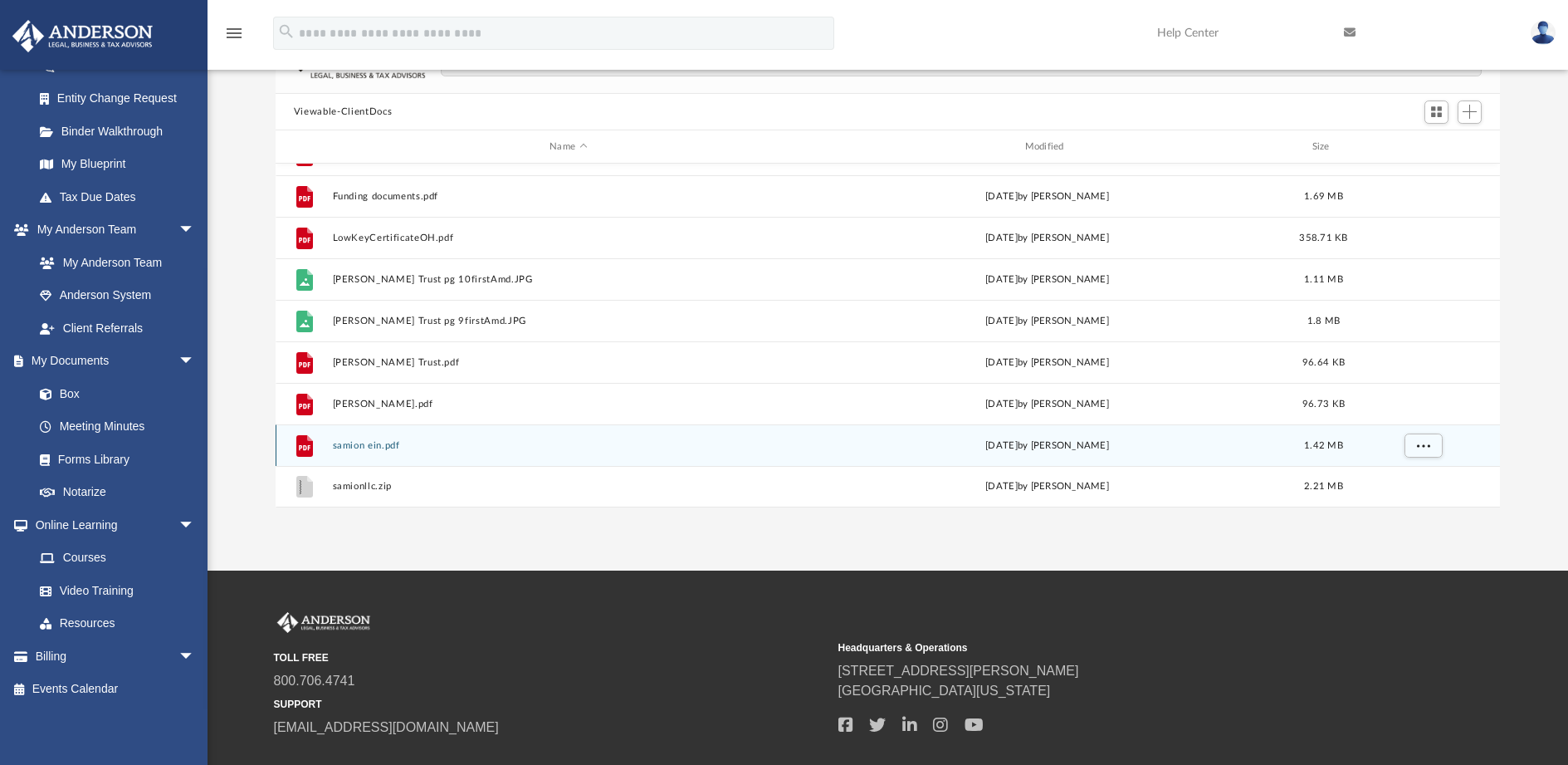
click at [396, 444] on button "samion ein.pdf" at bounding box center [568, 445] width 472 height 11
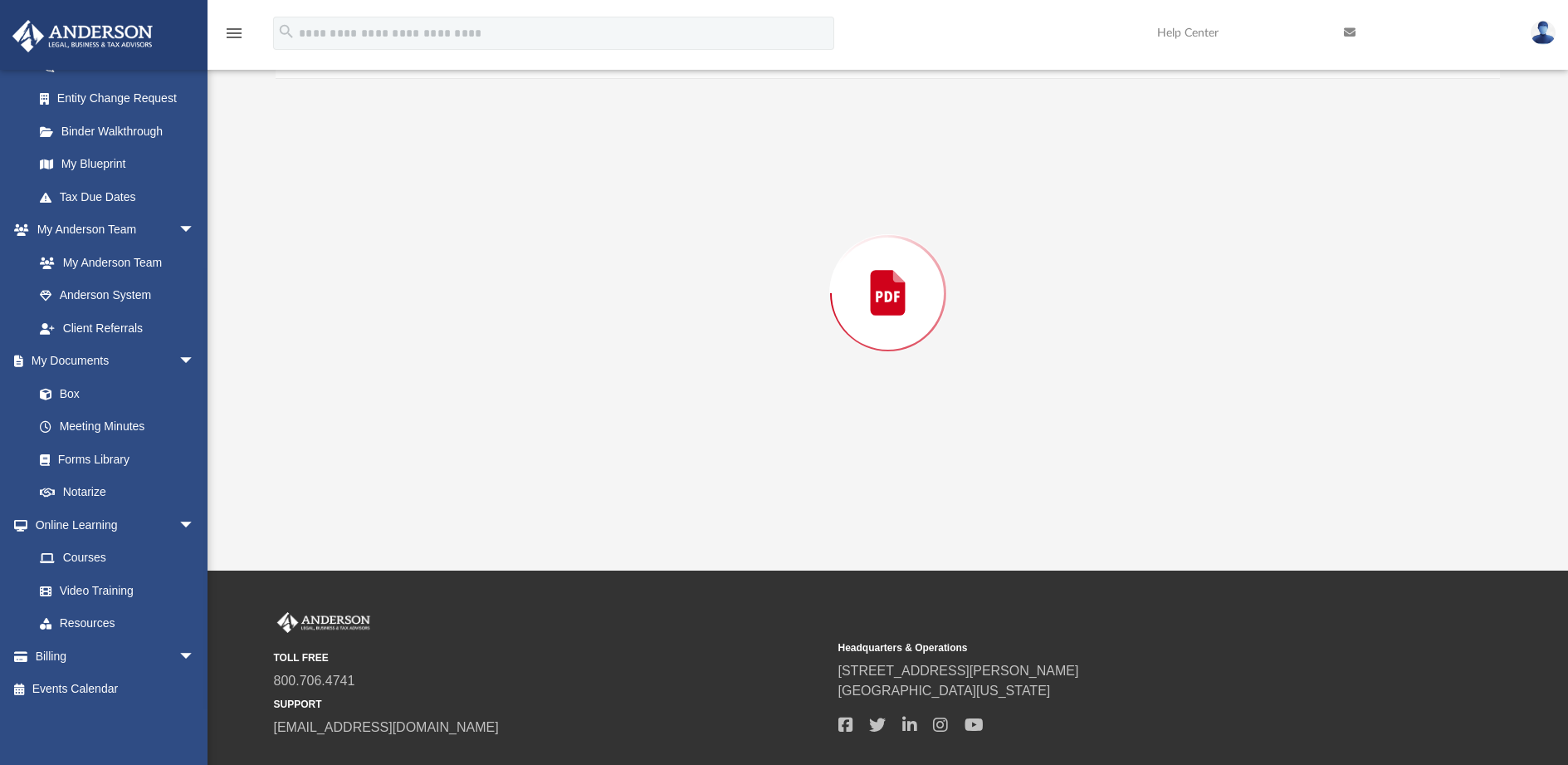
click at [396, 444] on div "Preview" at bounding box center [888, 293] width 1225 height 429
